Goal: Information Seeking & Learning: Learn about a topic

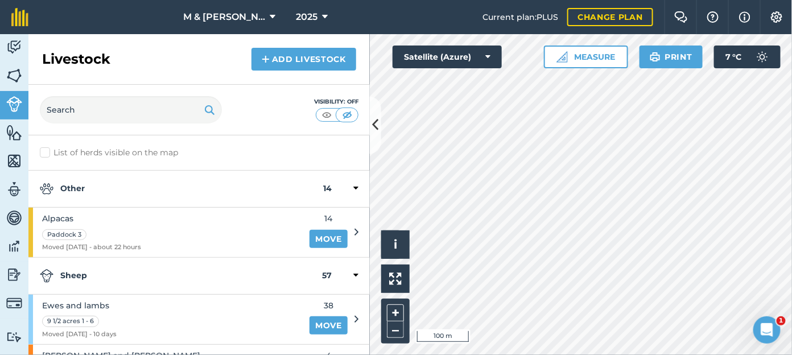
scroll to position [164, 0]
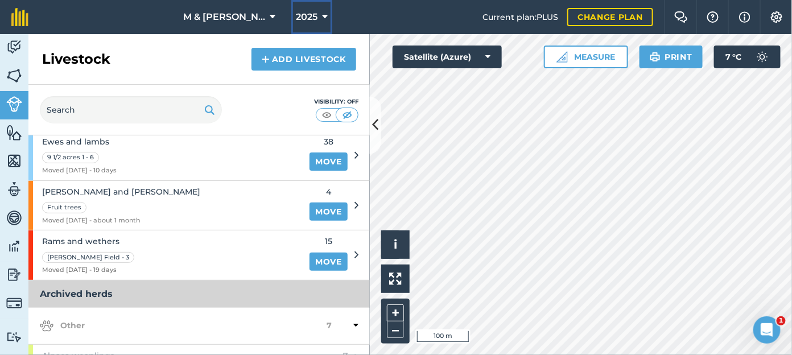
click at [322, 22] on icon at bounding box center [325, 17] width 6 height 14
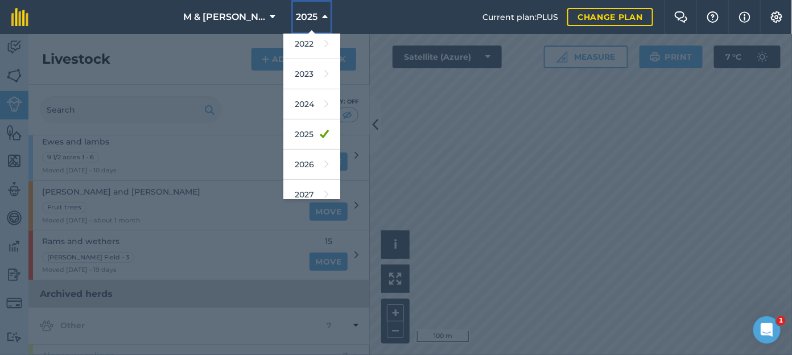
scroll to position [158, 0]
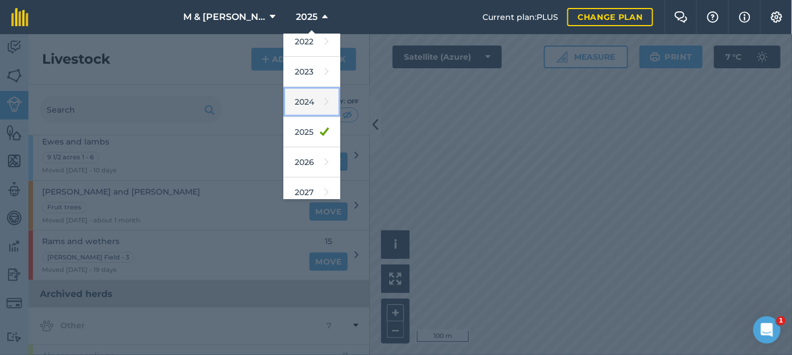
click at [288, 96] on link "2024" at bounding box center [311, 102] width 57 height 30
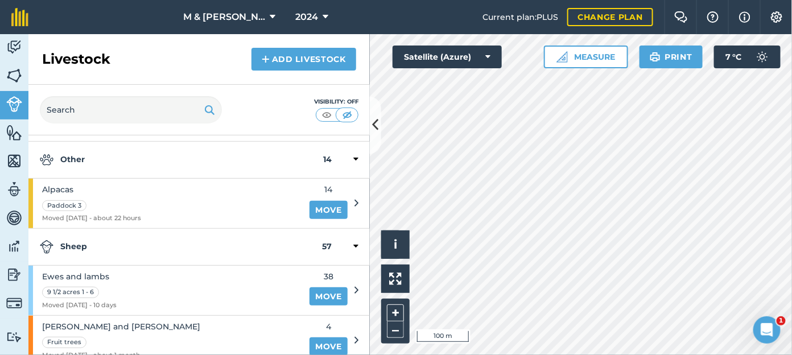
scroll to position [0, 0]
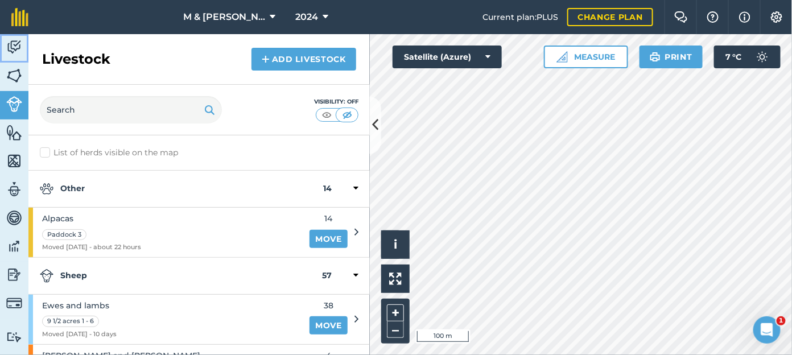
click at [13, 48] on img at bounding box center [14, 47] width 16 height 17
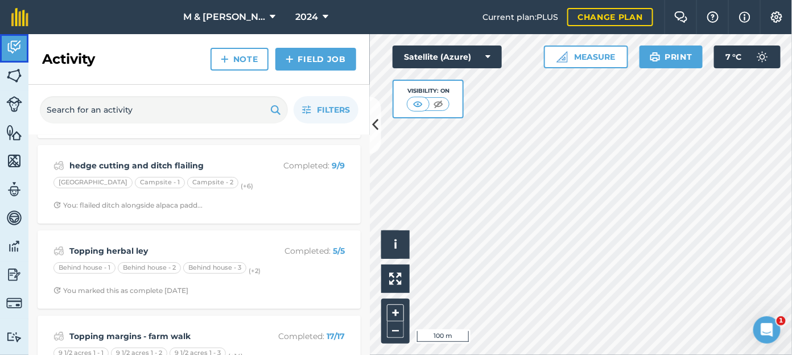
scroll to position [63, 0]
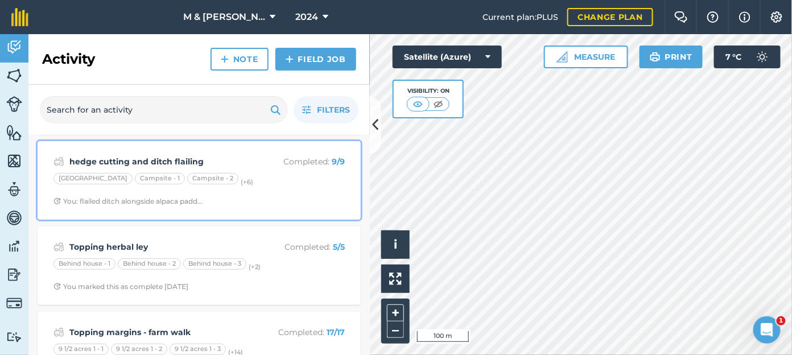
click at [132, 159] on strong "hedge cutting and ditch flailing" at bounding box center [159, 161] width 180 height 13
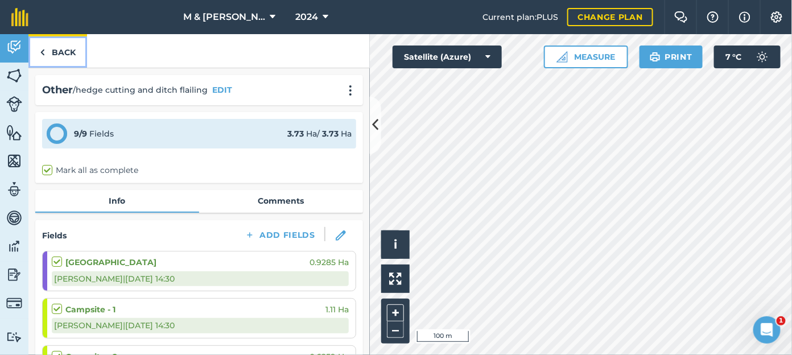
click at [53, 42] on link "Back" at bounding box center [57, 51] width 59 height 34
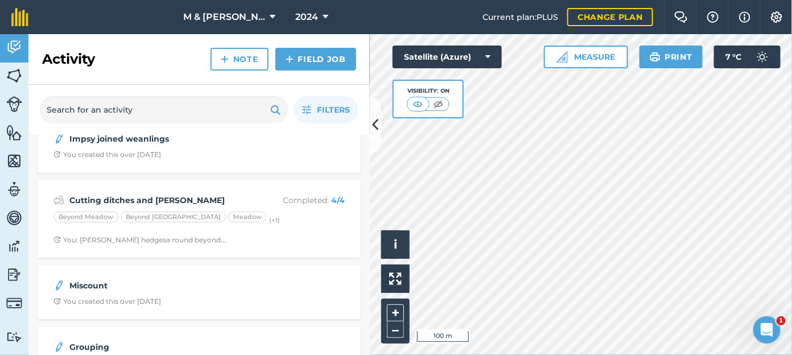
scroll to position [1583, 0]
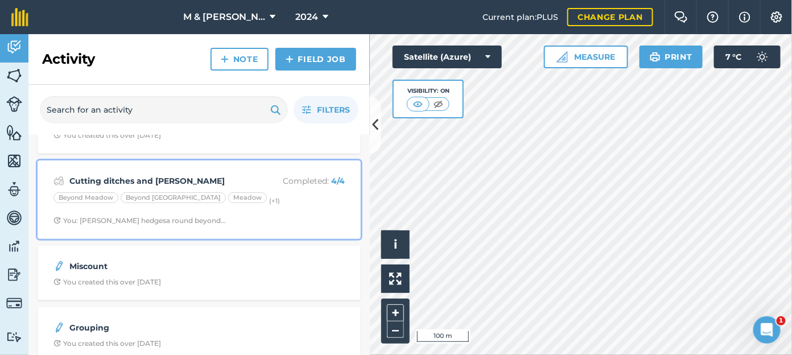
click at [127, 176] on strong "Cutting ditches and [PERSON_NAME]" at bounding box center [159, 181] width 180 height 13
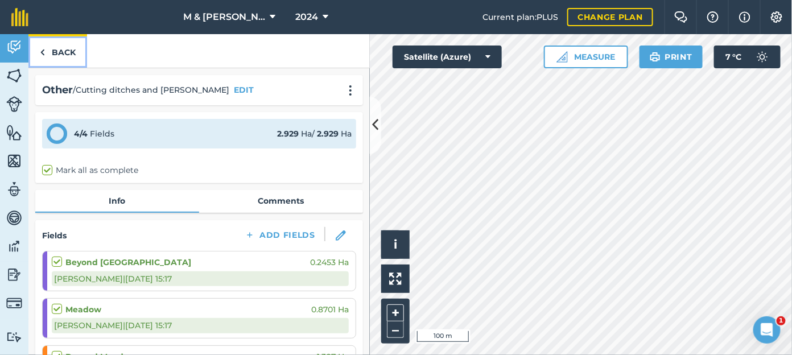
click at [63, 50] on link "Back" at bounding box center [57, 51] width 59 height 34
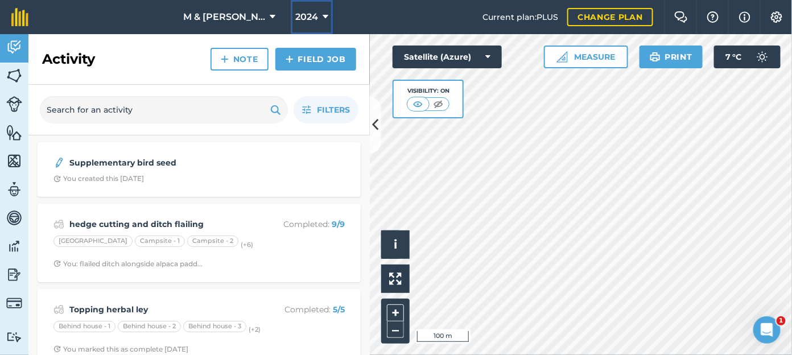
click at [296, 22] on span "2024" at bounding box center [306, 17] width 23 height 14
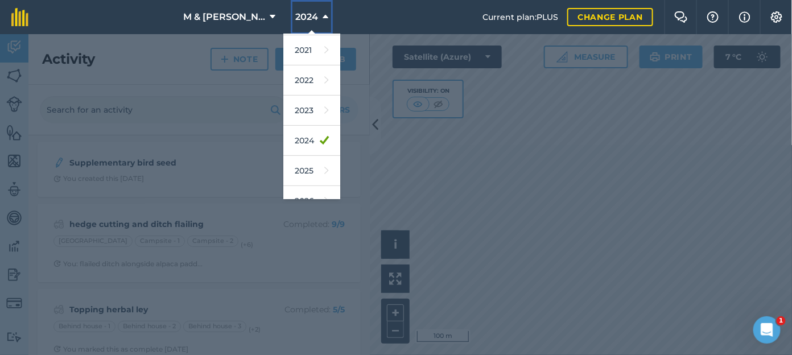
scroll to position [122, 0]
click at [296, 104] on link "2023" at bounding box center [311, 108] width 57 height 30
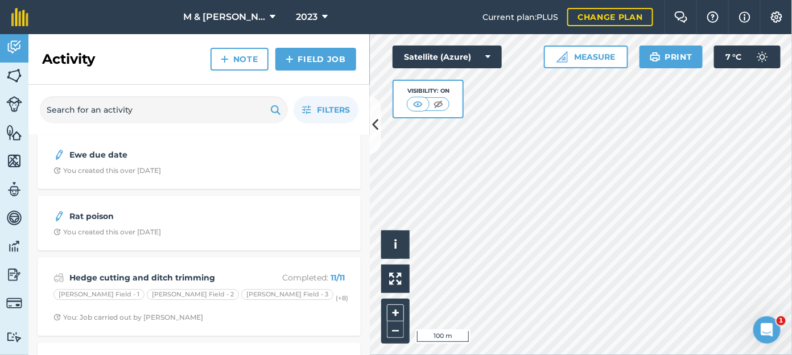
scroll to position [1117, 0]
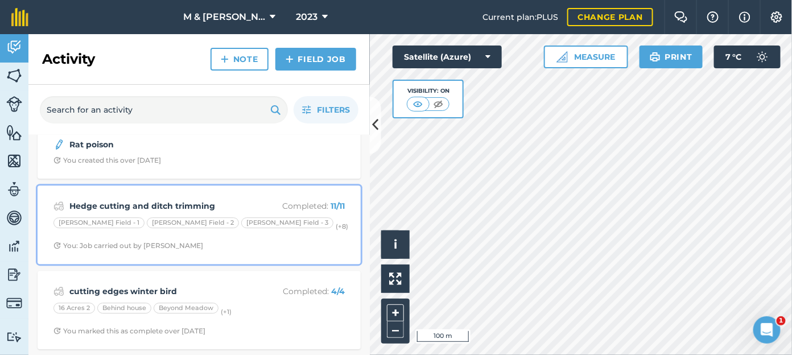
click at [142, 200] on strong "Hedge cutting and ditch trimming" at bounding box center [159, 206] width 180 height 13
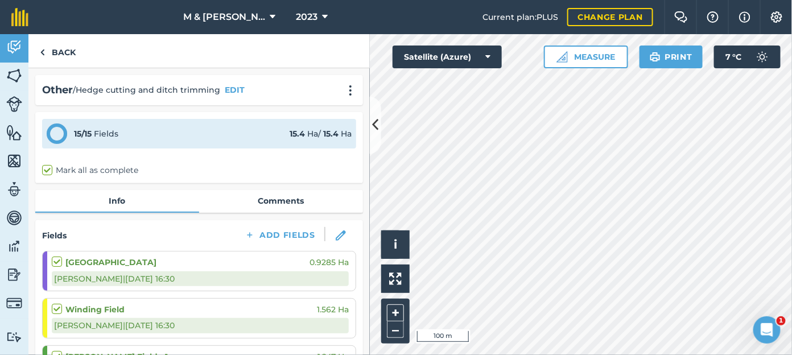
click at [711, 56] on div "Hello i © 2025 TomTom, Microsoft 100 m + – Satellite (Azure) Measure Print 7 ° C" at bounding box center [581, 194] width 422 height 321
click at [64, 49] on link "Back" at bounding box center [57, 51] width 59 height 34
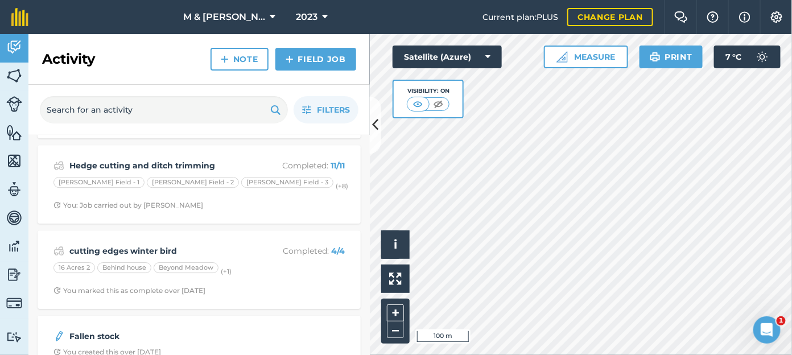
scroll to position [1175, 0]
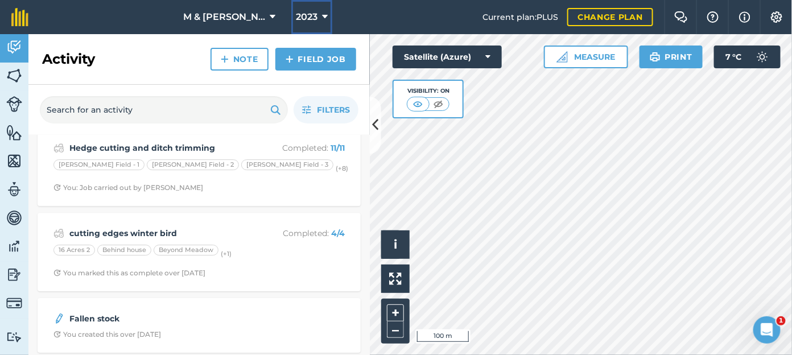
click at [296, 17] on span "2023" at bounding box center [307, 17] width 22 height 14
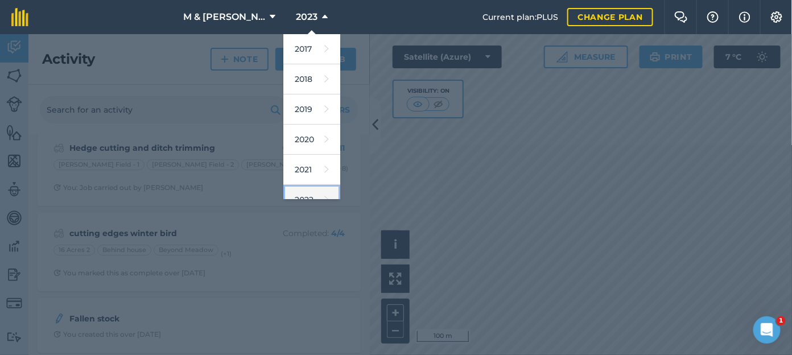
click at [296, 190] on link "2022" at bounding box center [311, 200] width 57 height 30
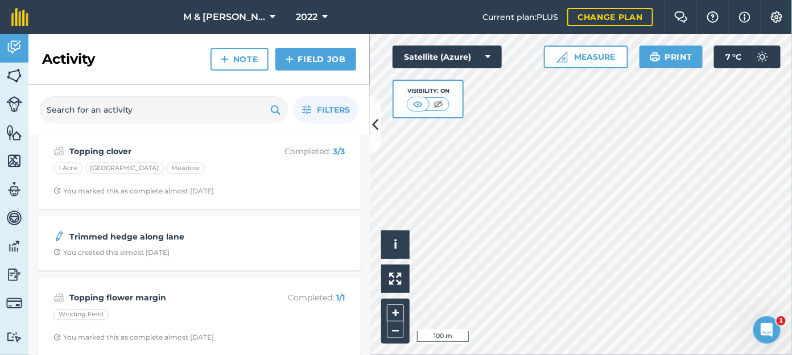
scroll to position [607, 0]
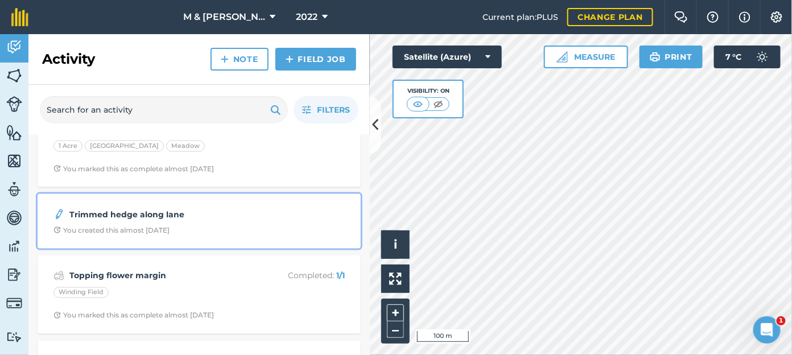
click at [118, 217] on strong "Trimmed hedge along lane" at bounding box center [159, 214] width 180 height 13
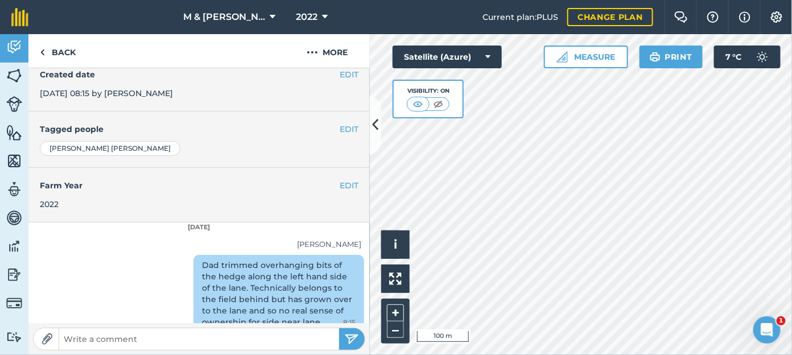
scroll to position [181, 0]
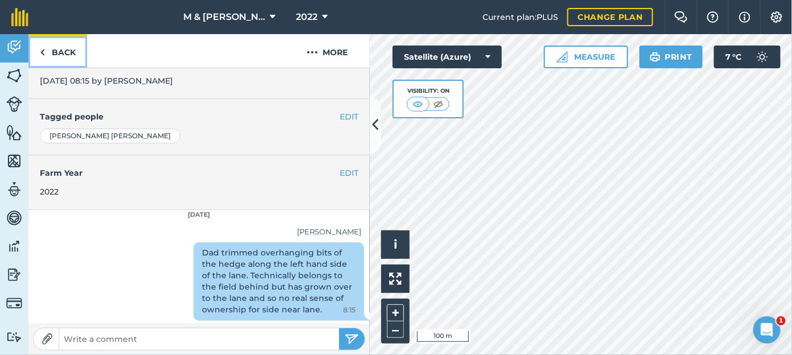
click at [57, 49] on link "Back" at bounding box center [57, 51] width 59 height 34
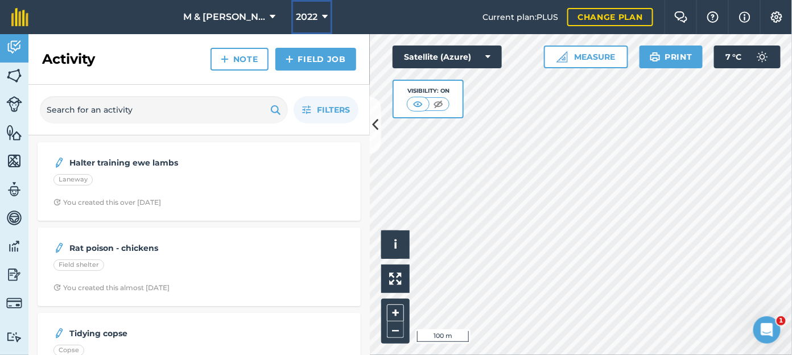
click at [307, 15] on button "2022" at bounding box center [311, 17] width 41 height 34
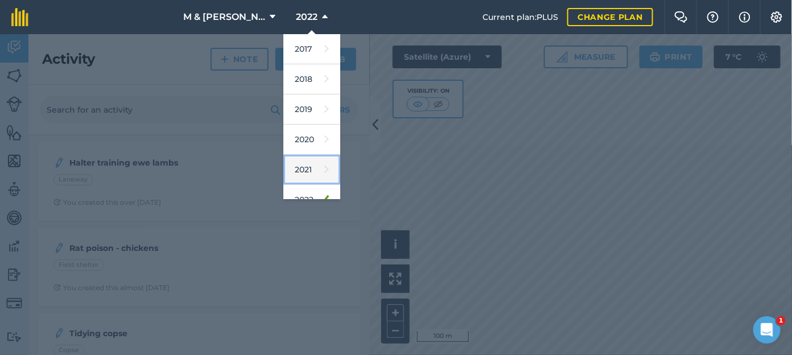
click at [301, 167] on link "2021" at bounding box center [311, 170] width 57 height 30
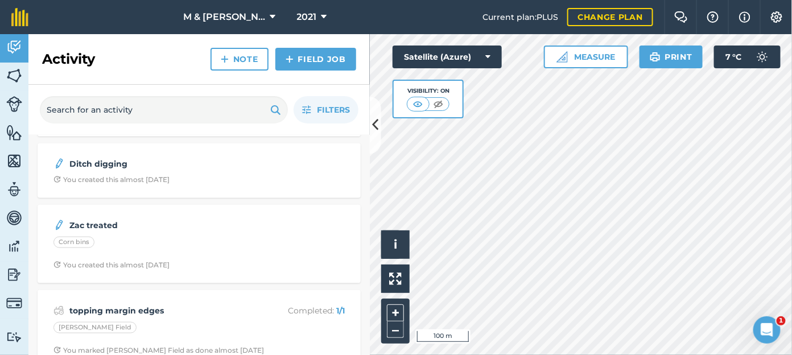
scroll to position [447, 0]
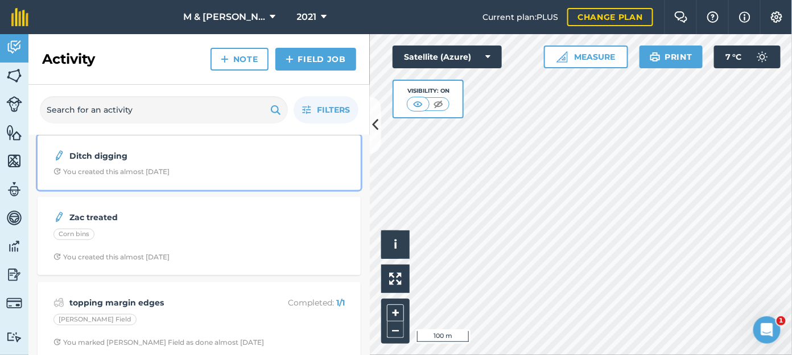
click at [134, 155] on strong "Ditch digging" at bounding box center [159, 156] width 180 height 13
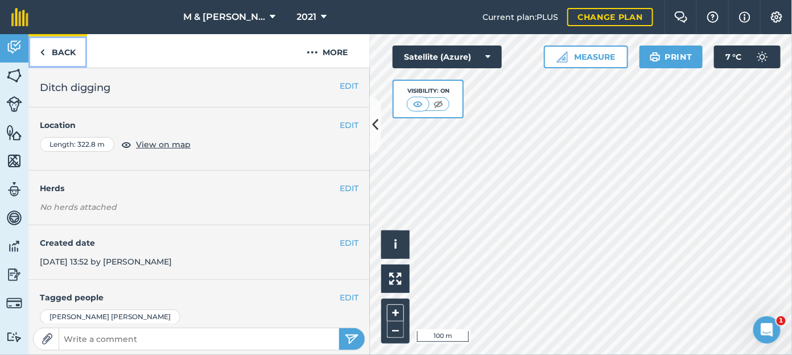
click at [58, 52] on link "Back" at bounding box center [57, 51] width 59 height 34
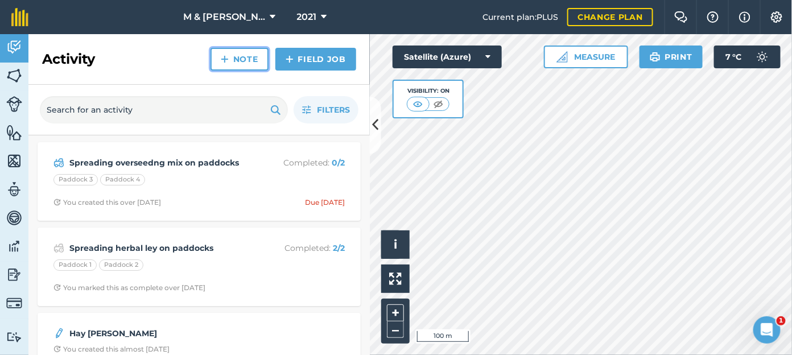
click at [246, 66] on link "Note" at bounding box center [240, 59] width 58 height 23
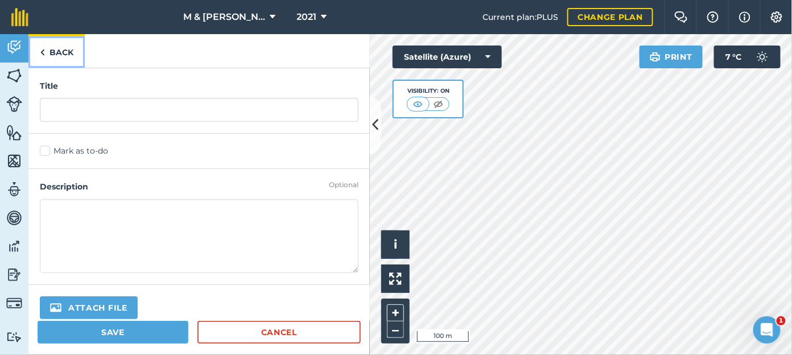
click at [60, 49] on link "Back" at bounding box center [56, 51] width 56 height 34
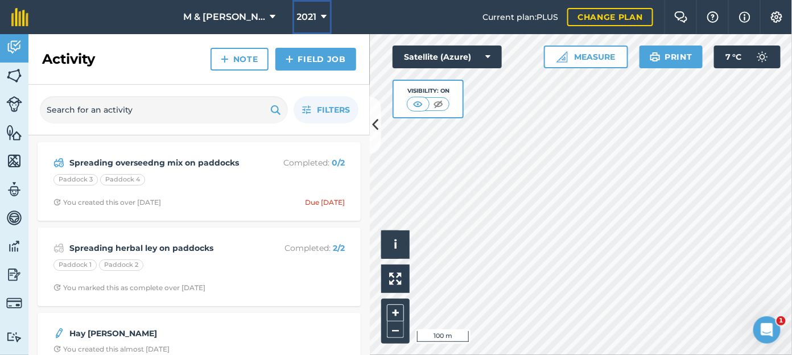
click at [302, 19] on span "2021" at bounding box center [307, 17] width 20 height 14
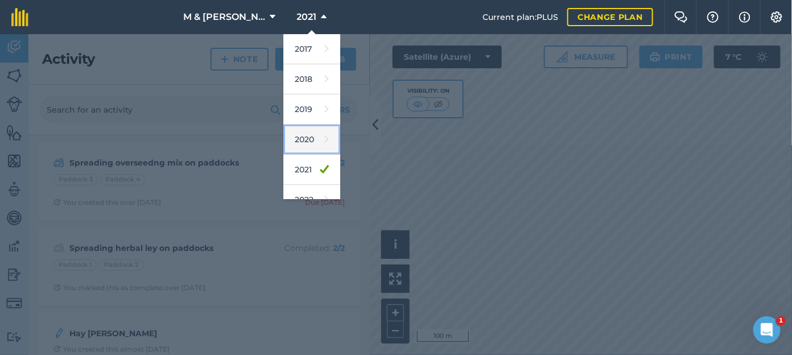
click at [298, 138] on link "2020" at bounding box center [311, 140] width 57 height 30
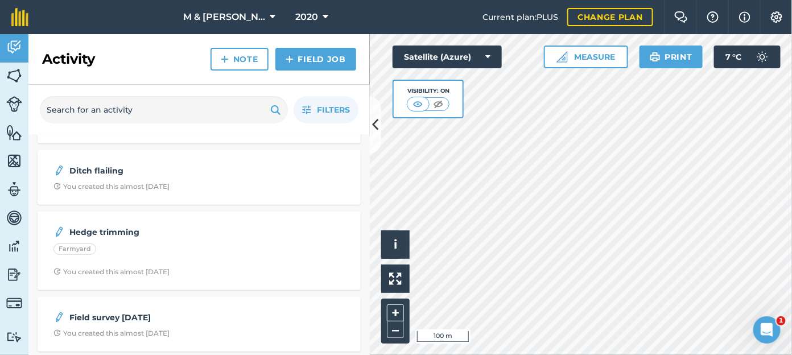
scroll to position [311, 0]
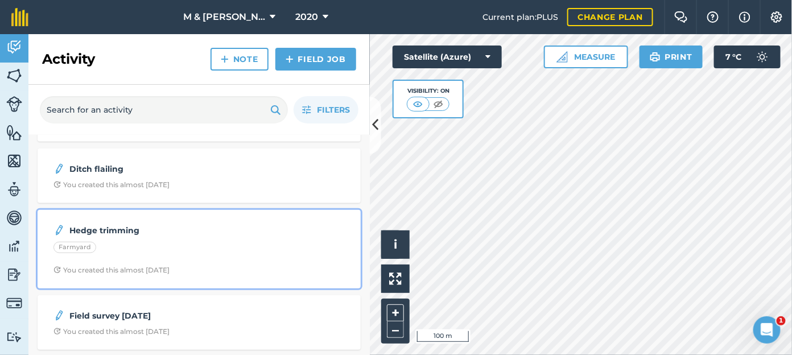
click at [94, 226] on strong "Hedge trimming" at bounding box center [159, 230] width 180 height 13
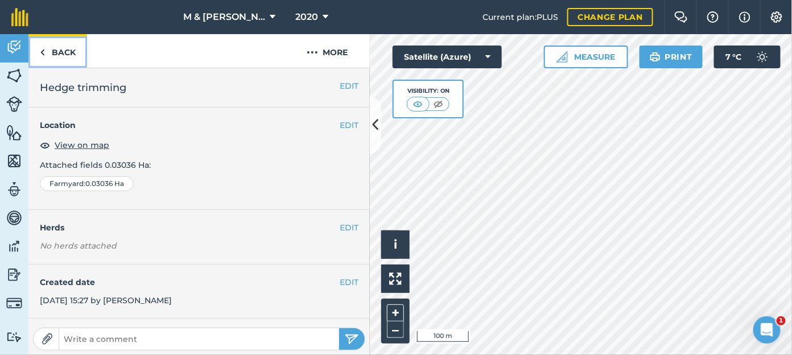
click at [53, 52] on link "Back" at bounding box center [57, 51] width 59 height 34
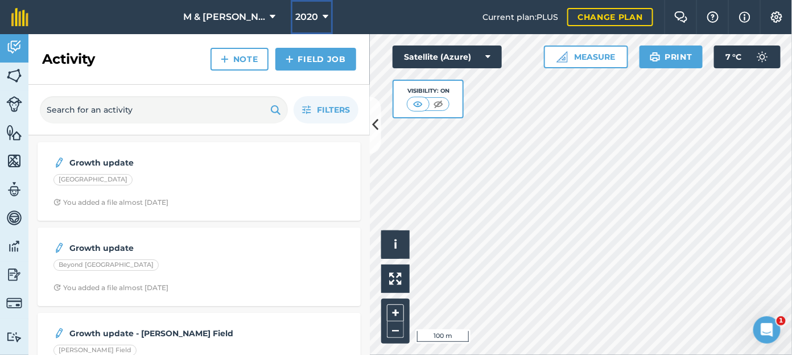
click at [295, 16] on span "2020" at bounding box center [306, 17] width 23 height 14
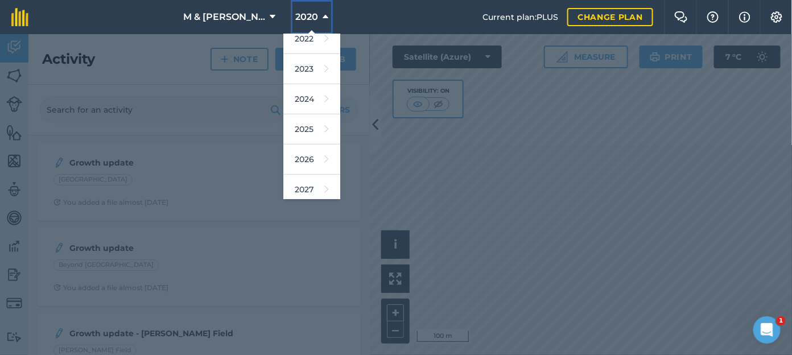
scroll to position [160, 0]
click at [288, 100] on link "2024" at bounding box center [311, 100] width 57 height 30
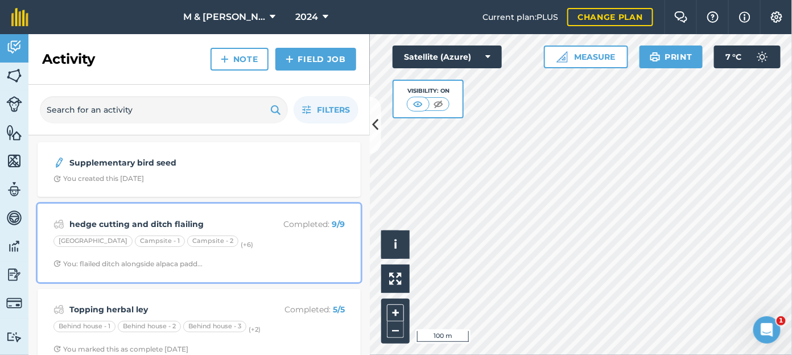
click at [163, 227] on strong "hedge cutting and ditch flailing" at bounding box center [159, 224] width 180 height 13
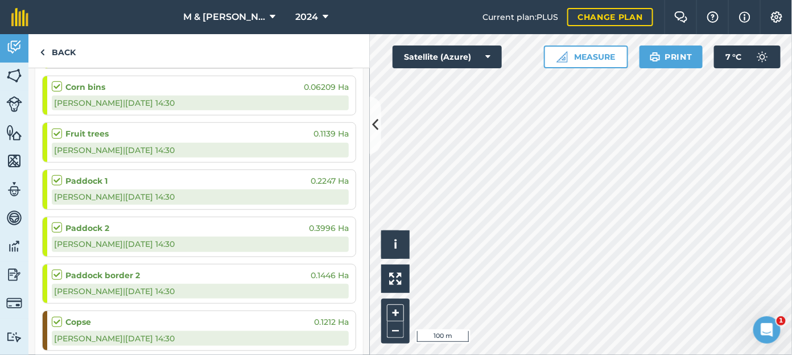
scroll to position [314, 0]
